Goal: Task Accomplishment & Management: Use online tool/utility

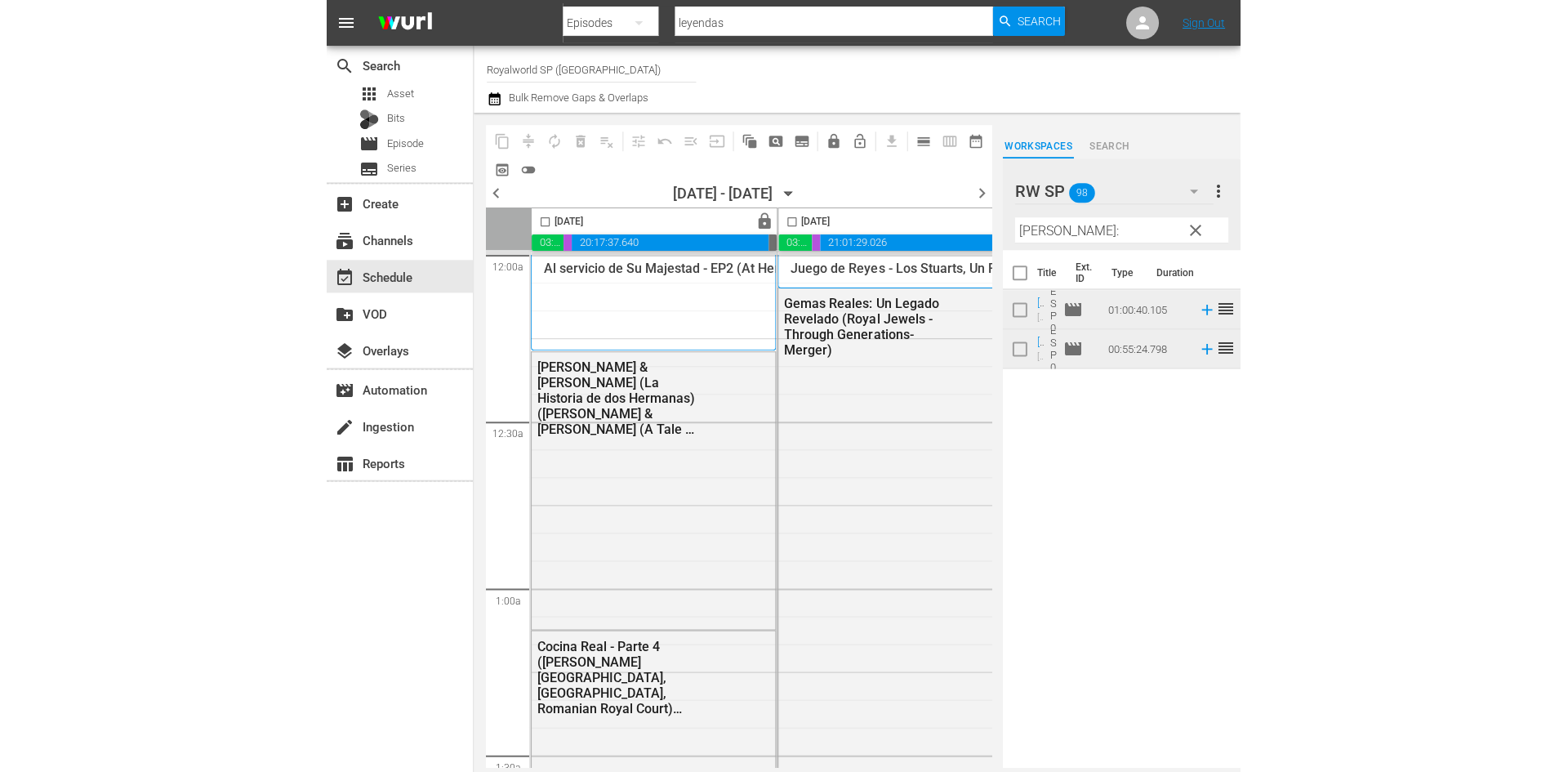
scroll to position [4820, 0]
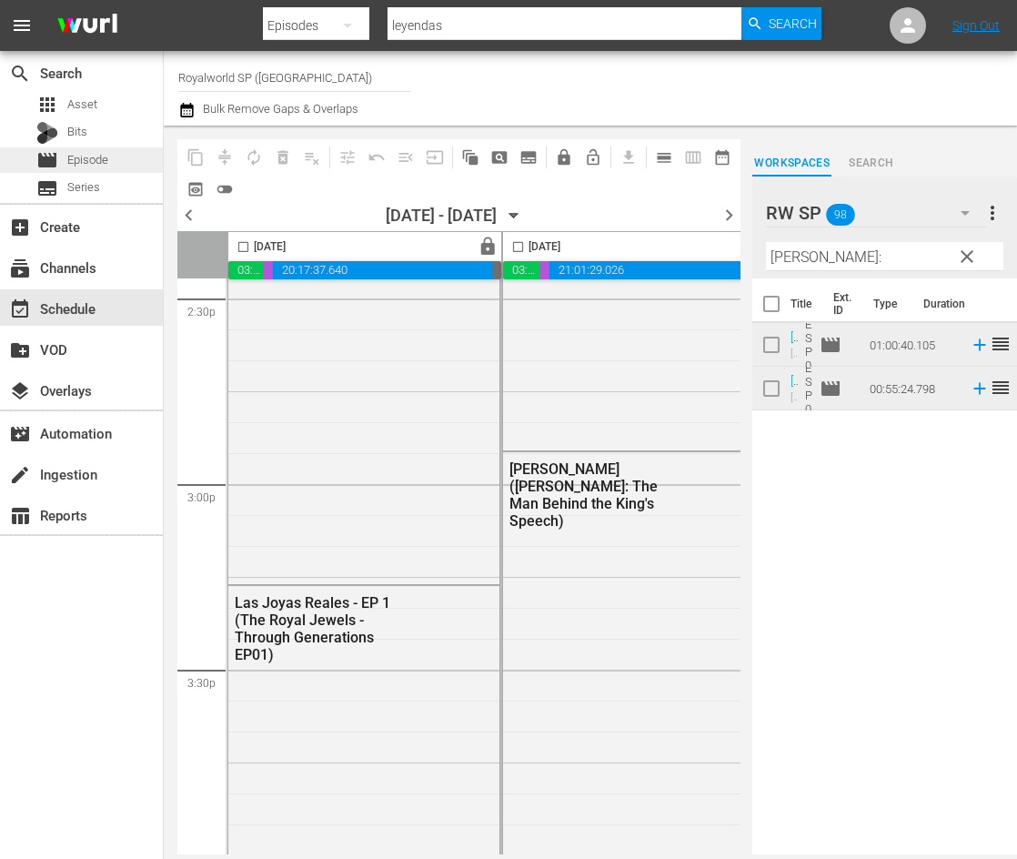
click at [119, 161] on div "movie Episode" at bounding box center [81, 159] width 163 height 25
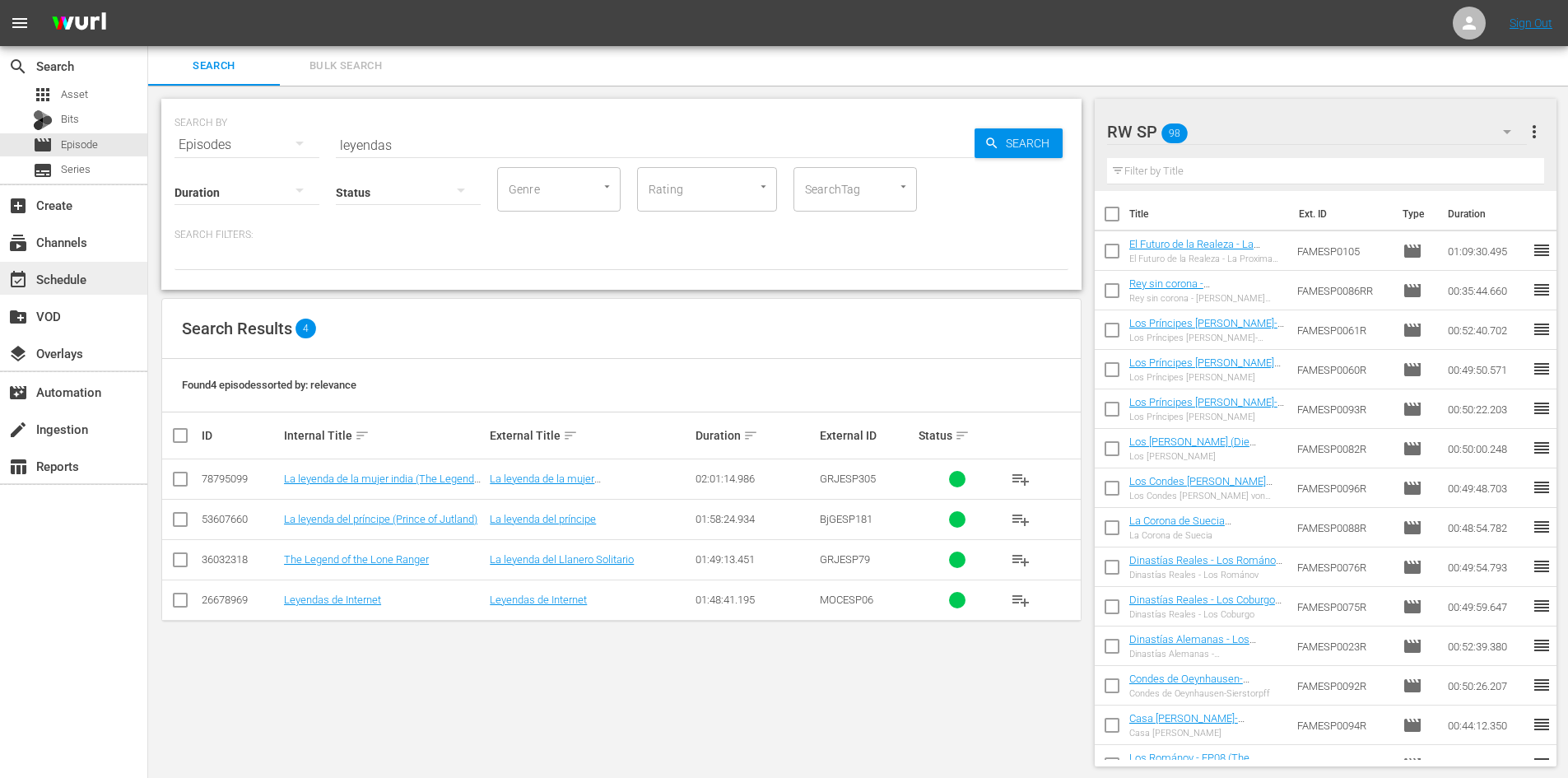
click at [74, 280] on div "event_available Schedule" at bounding box center [46, 277] width 92 height 14
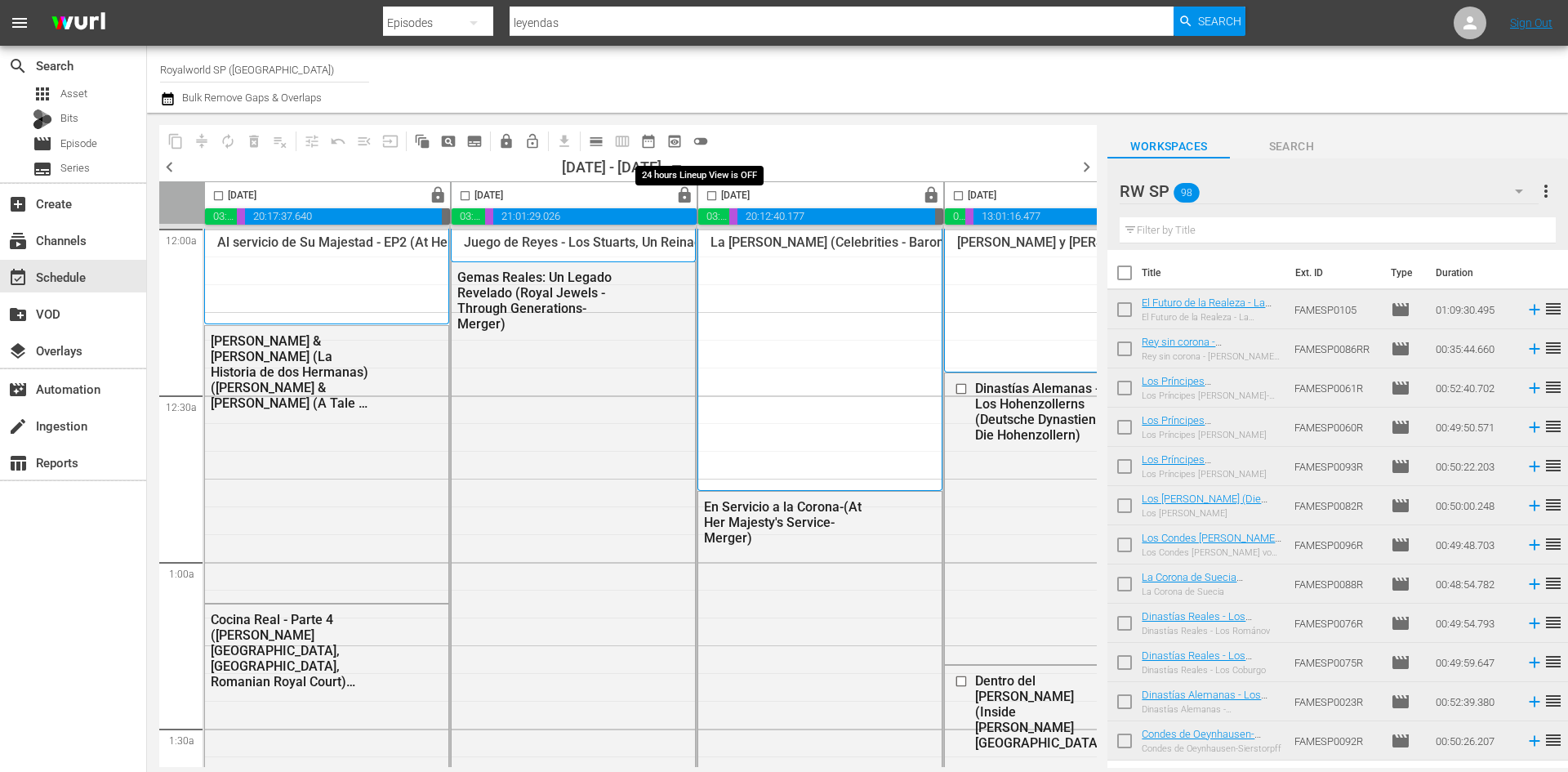
click at [705, 143] on span "toggle_off" at bounding box center [701, 141] width 16 height 16
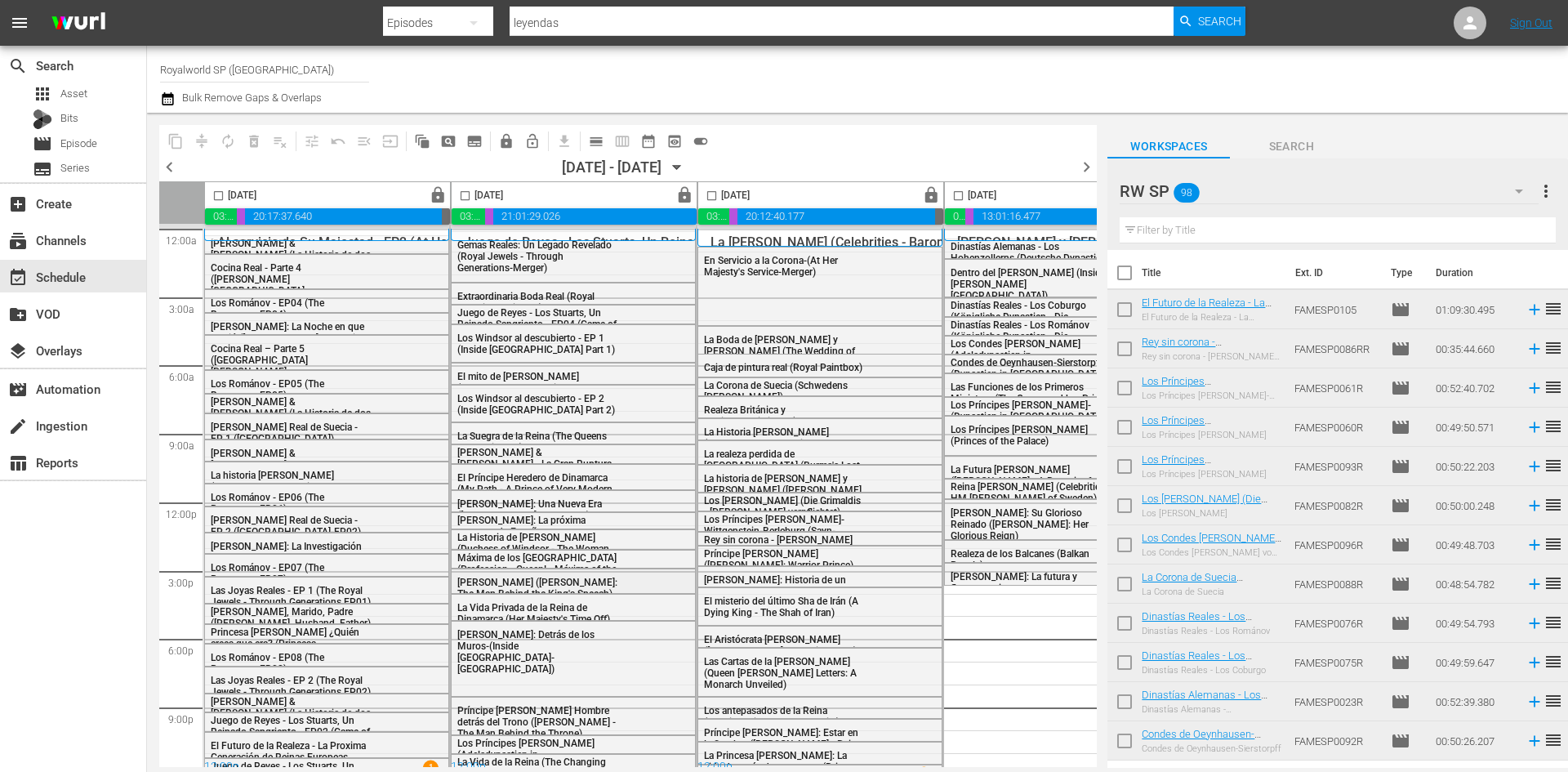
scroll to position [15, 0]
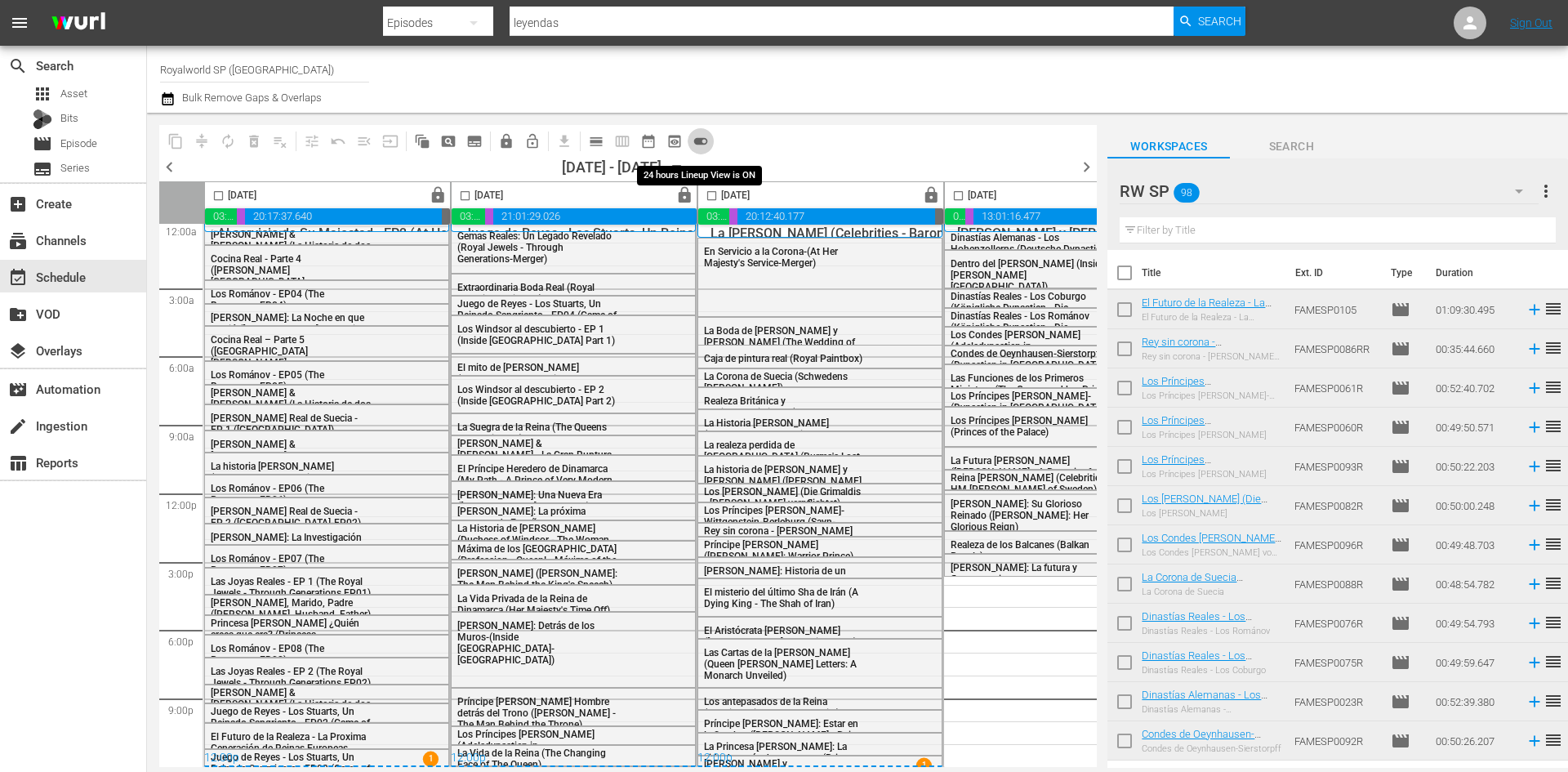
click at [702, 133] on span "toggle_on" at bounding box center [701, 141] width 16 height 16
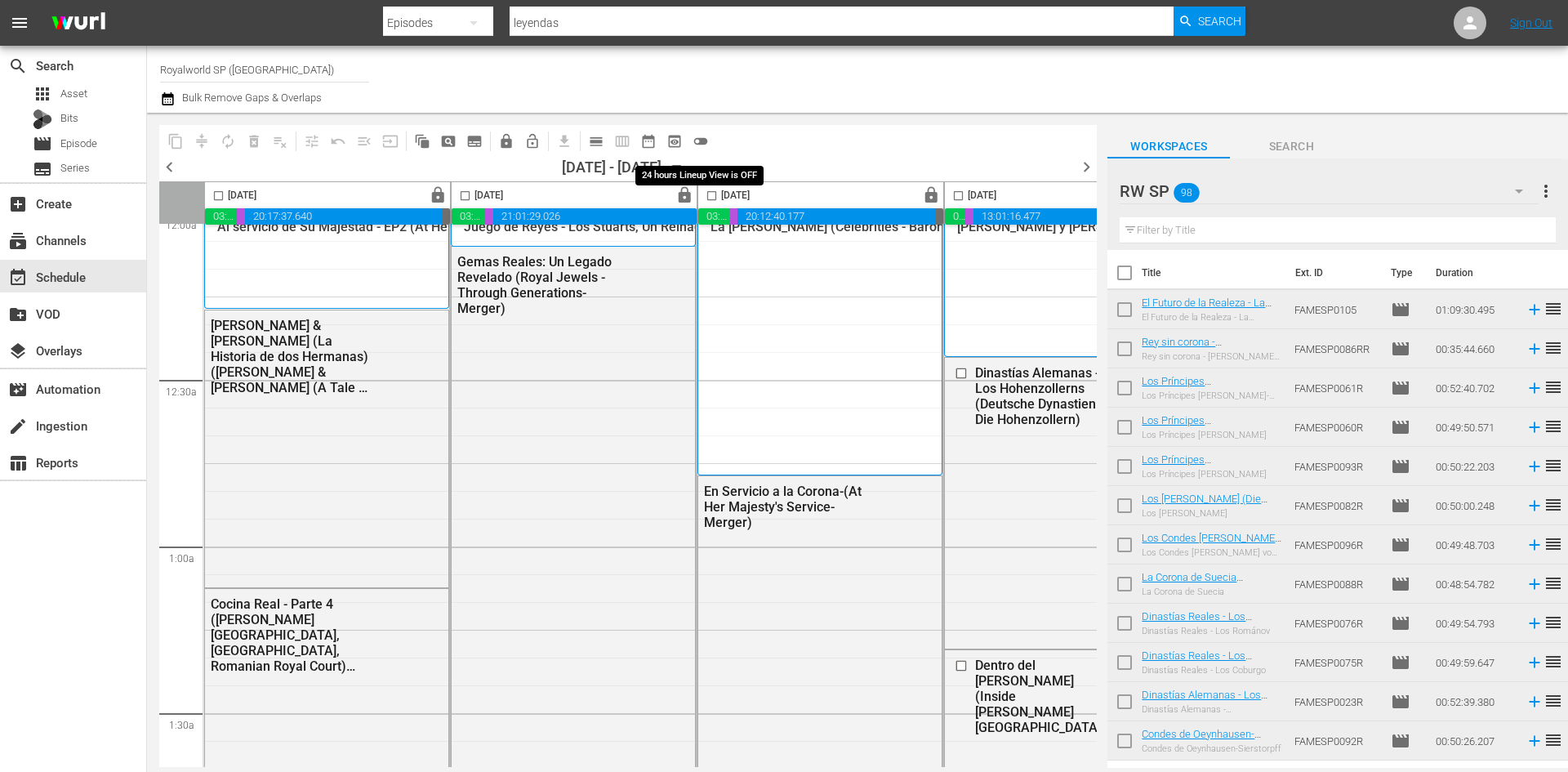
click at [705, 138] on span "toggle_off" at bounding box center [701, 141] width 16 height 16
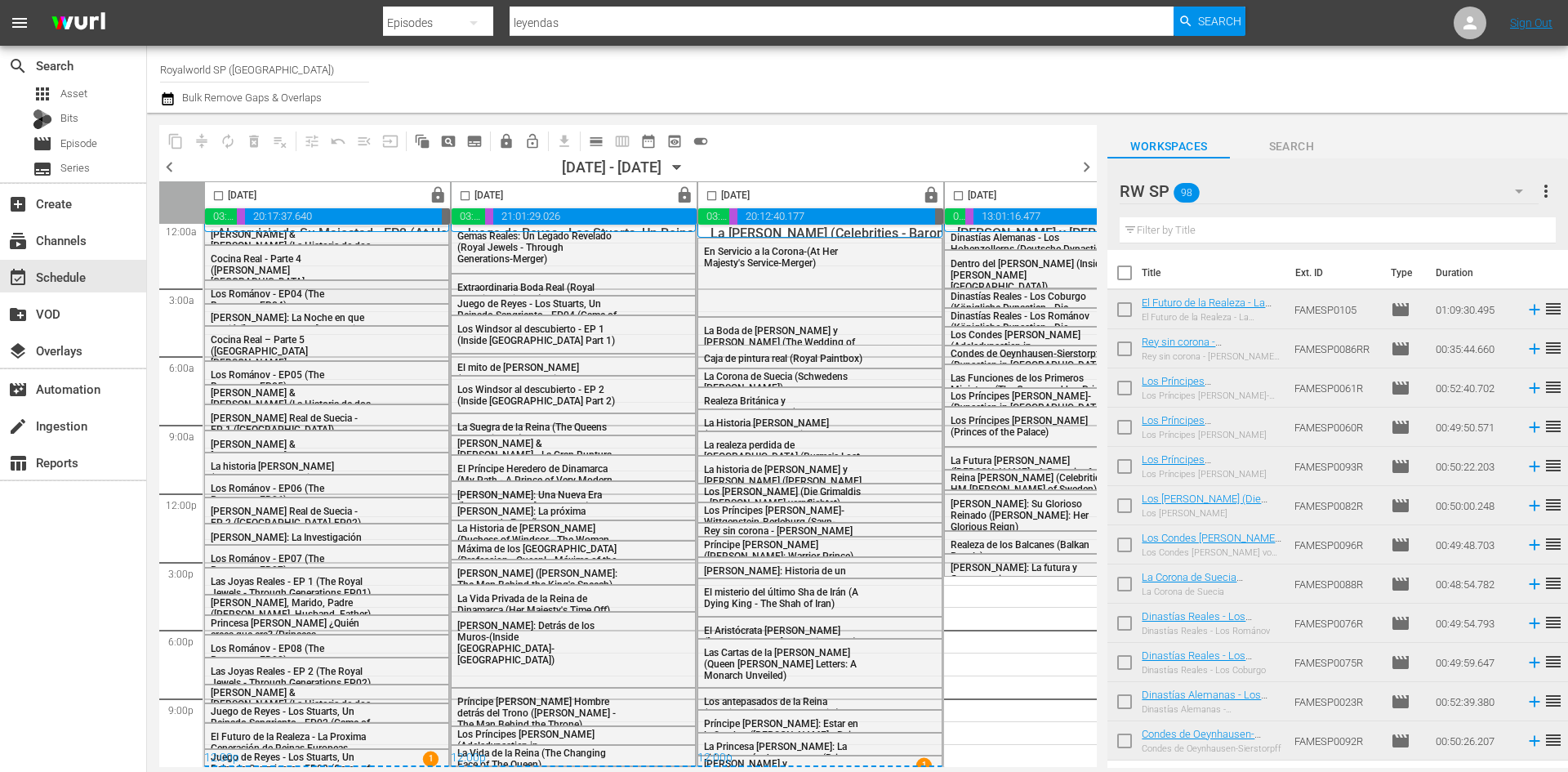
click at [275, 281] on div "Los Románov - EP04 (The Romanovs EP04)" at bounding box center [326, 299] width 243 height 36
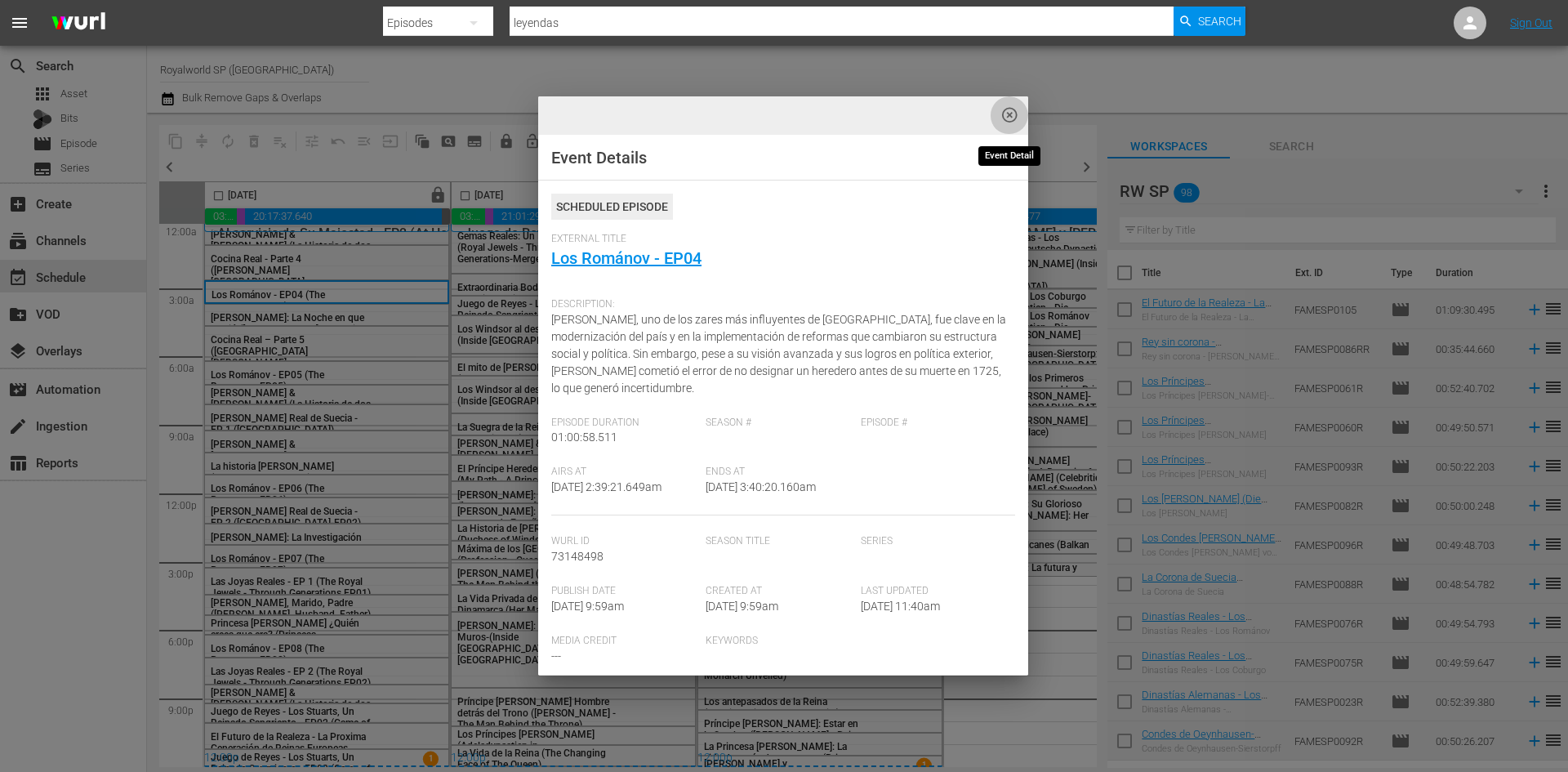
click at [912, 116] on button "highlight_off_icon" at bounding box center [1010, 115] width 39 height 39
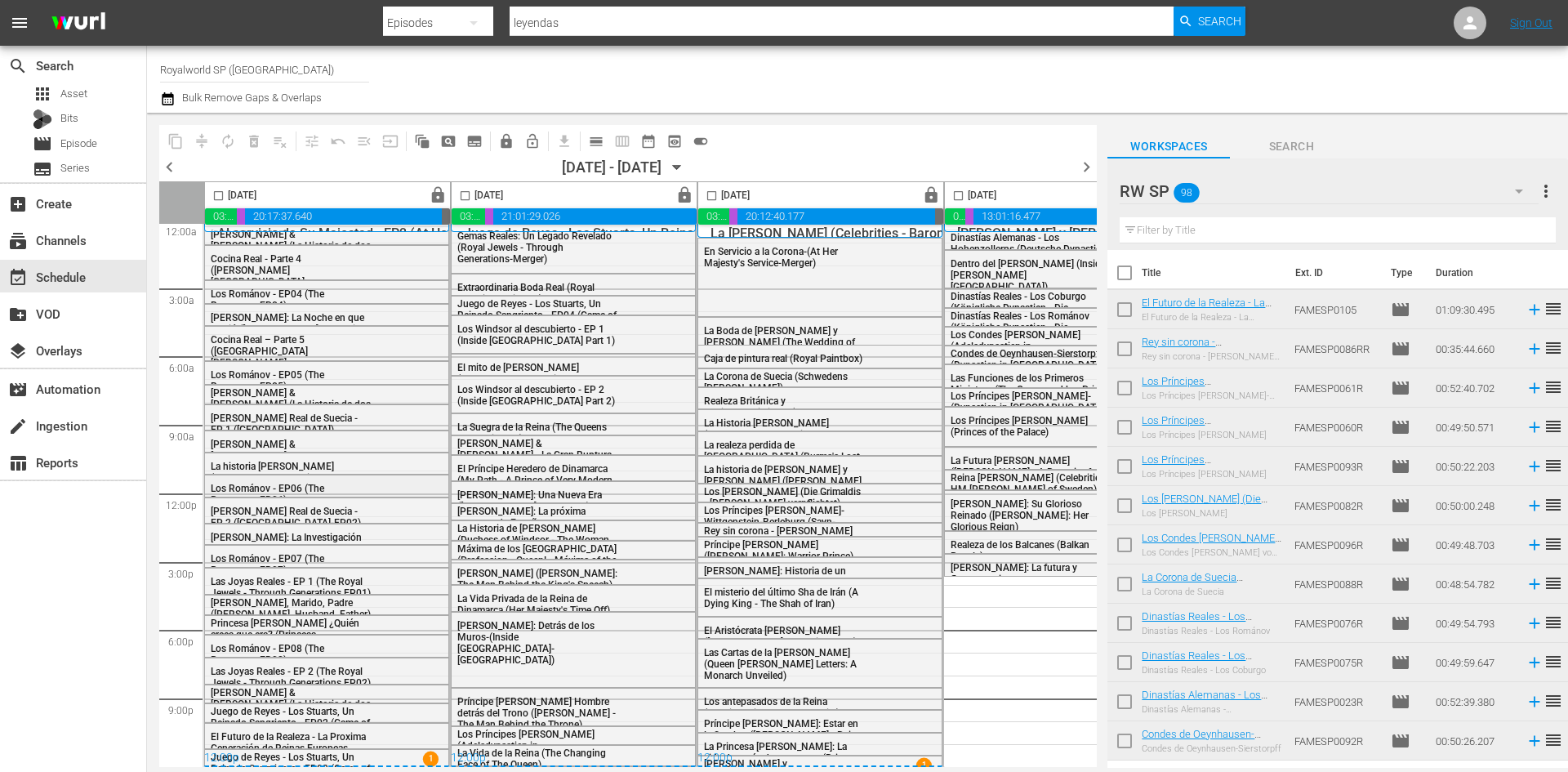
click at [316, 476] on div "Los Románov - EP06 (The Romanovs EP06)" at bounding box center [326, 494] width 243 height 36
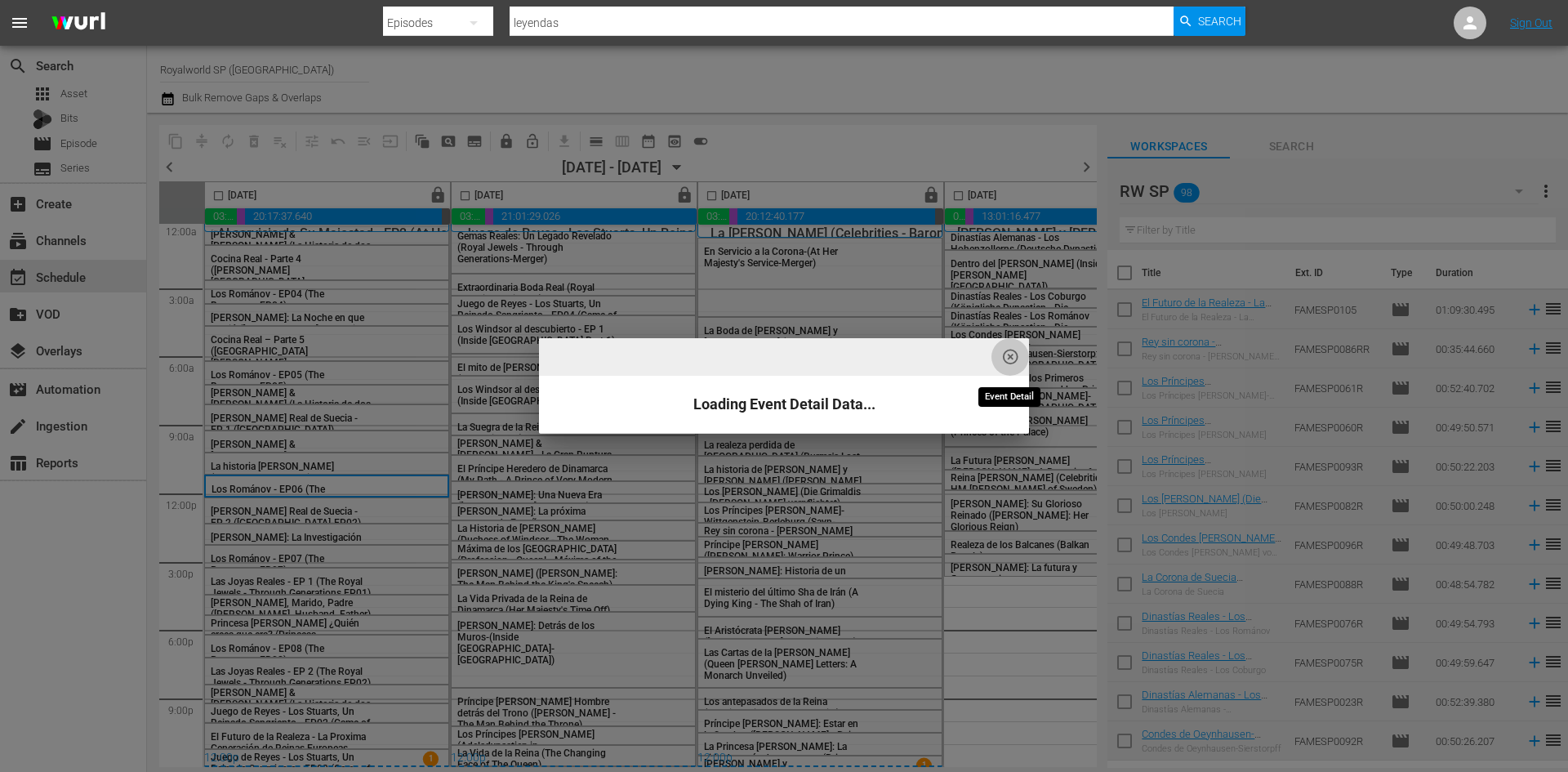
click at [912, 351] on button "highlight_off_icon" at bounding box center [1011, 357] width 39 height 39
